Goal: Information Seeking & Learning: Learn about a topic

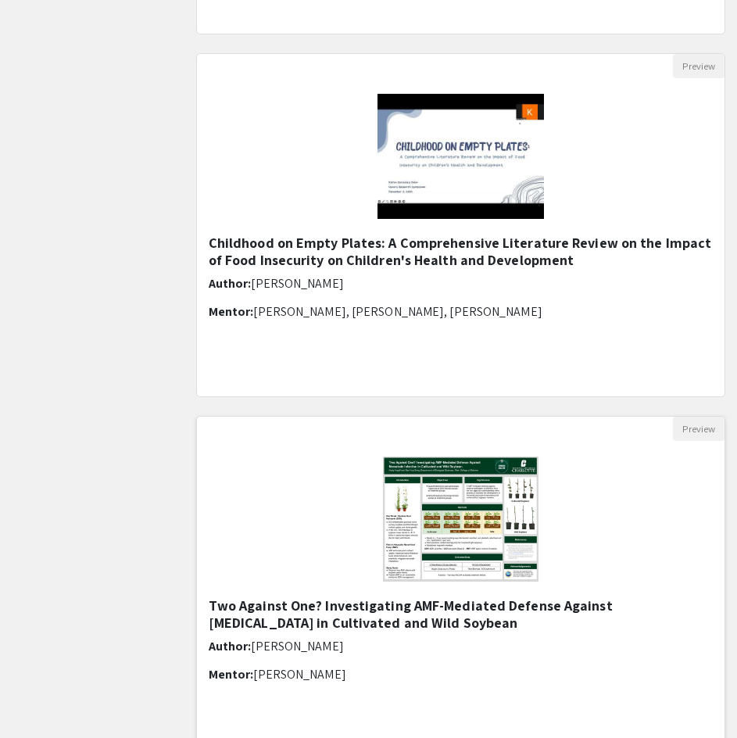
scroll to position [860, 0]
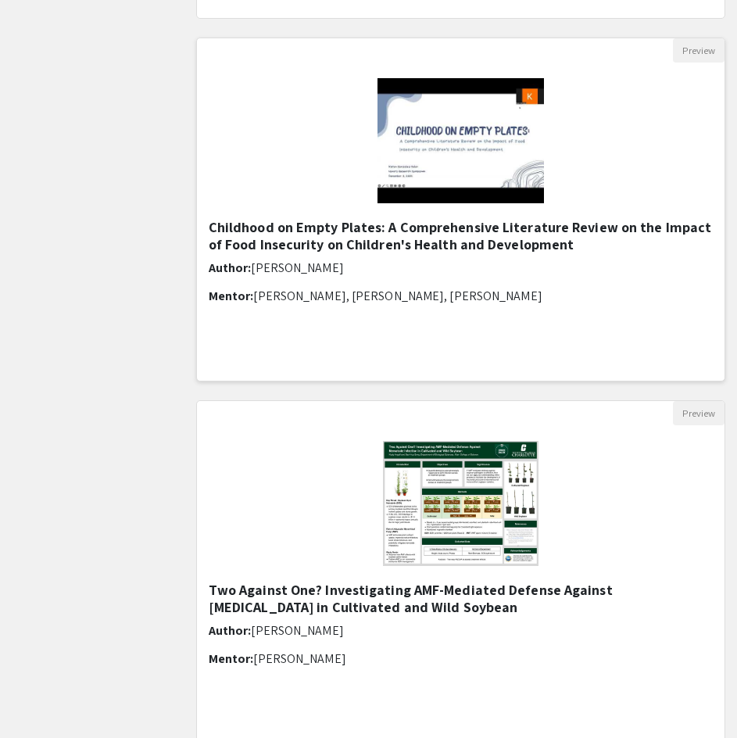
click at [506, 149] on img at bounding box center [461, 141] width 198 height 156
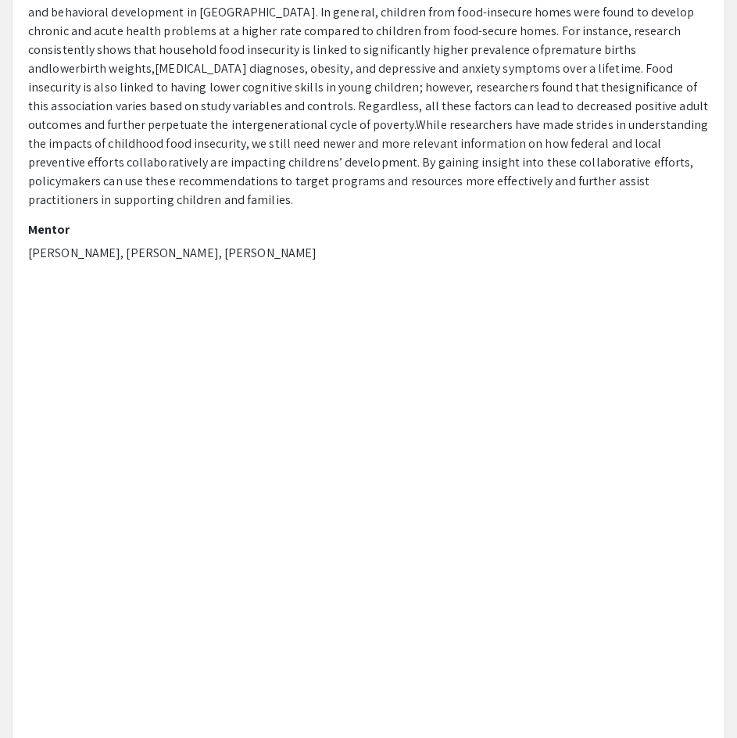
scroll to position [547, 0]
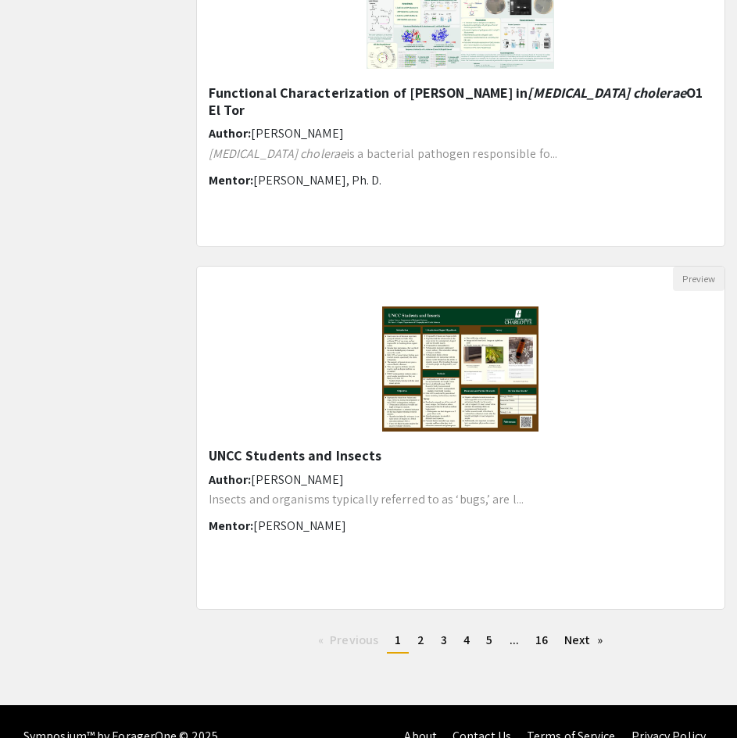
scroll to position [1750, 0]
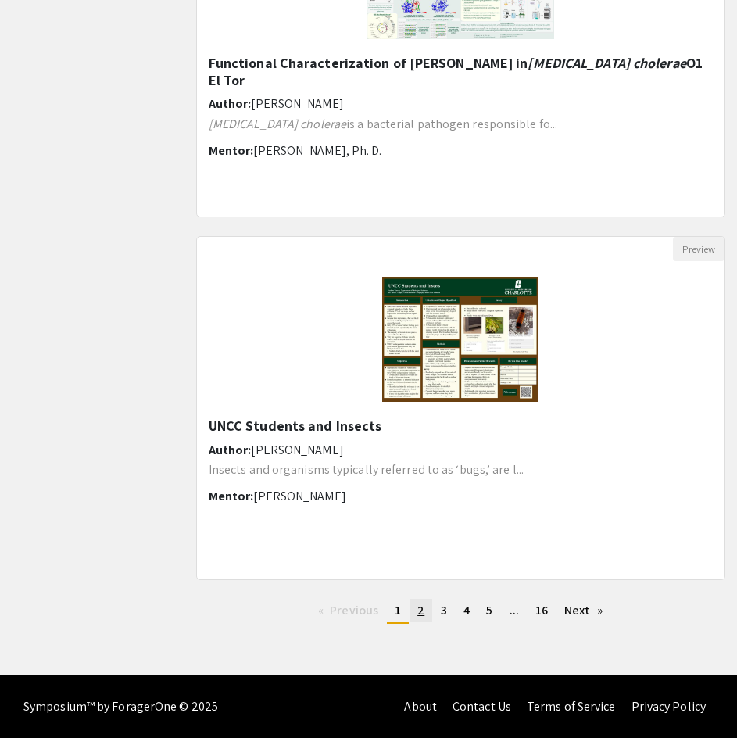
click at [414, 605] on link "page 2" at bounding box center [421, 610] width 23 height 23
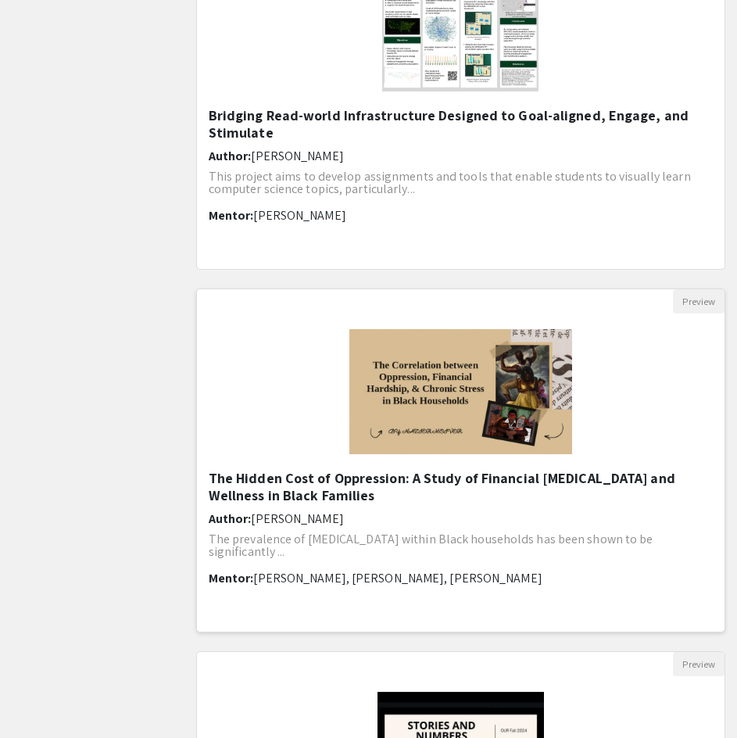
scroll to position [1016, 0]
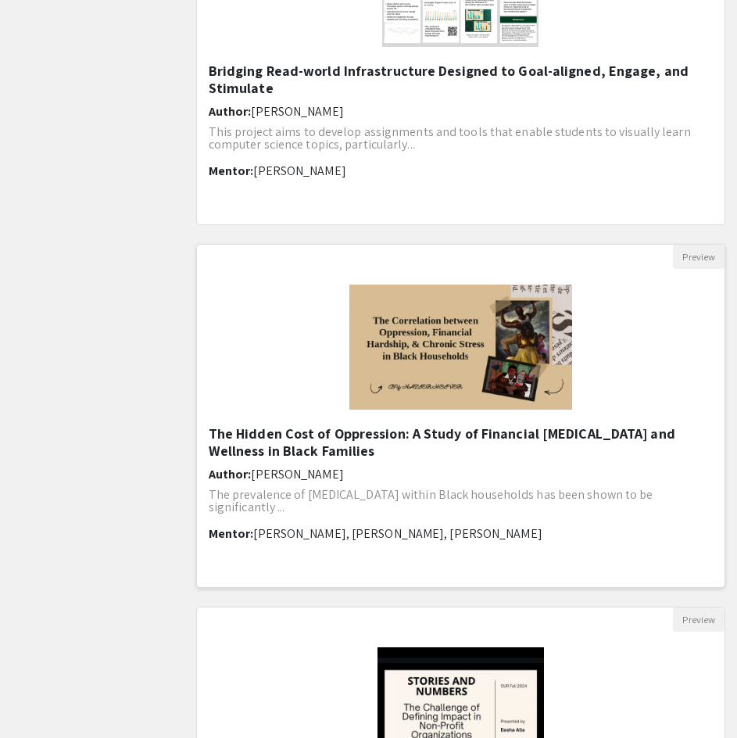
click at [577, 458] on h5 "The Hidden Cost of Oppression: A Study of Financial [MEDICAL_DATA] and Wellness…" at bounding box center [461, 442] width 504 height 34
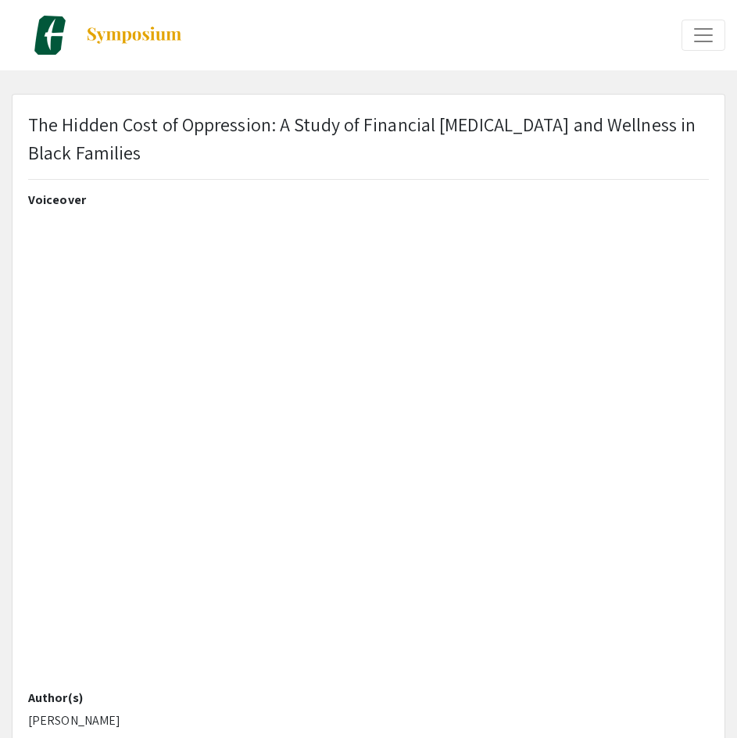
select select "custom"
type input "0"
select select "custom"
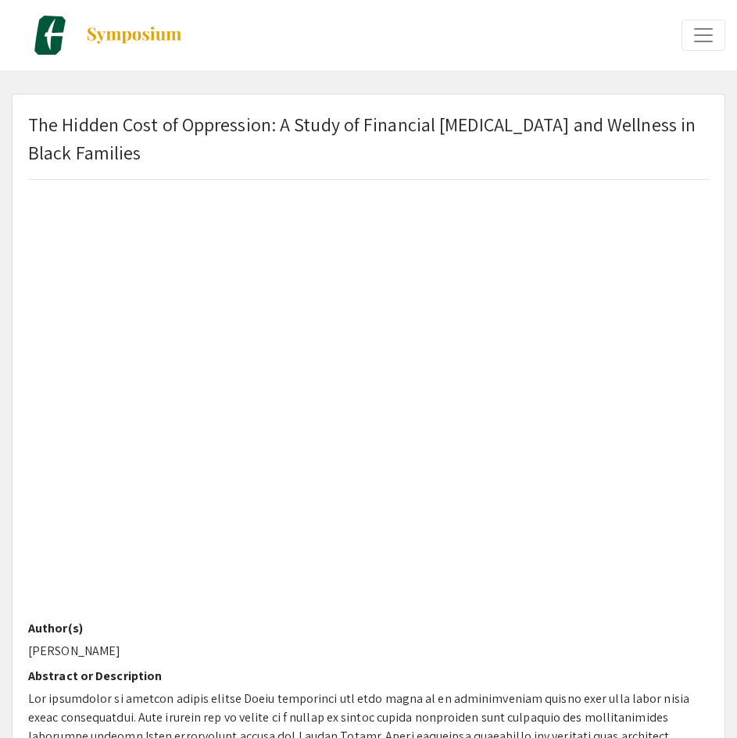
type input "1"
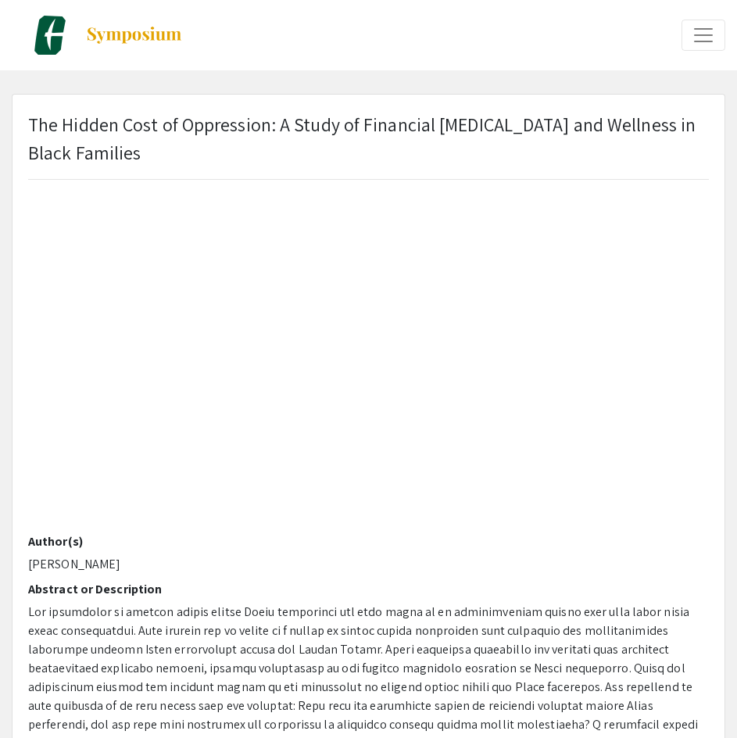
select select "auto"
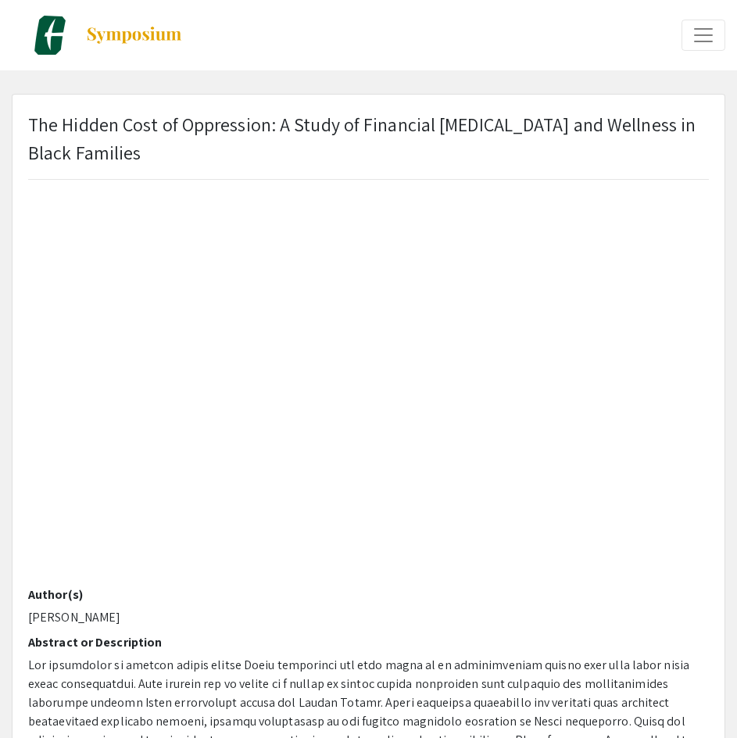
scroll to position [78, 0]
